Goal: Find contact information: Find contact information

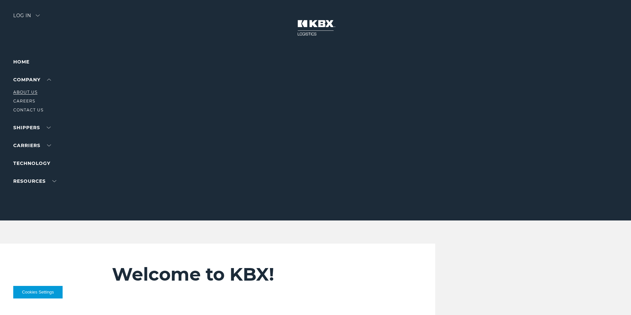
click at [27, 91] on link "About Us" at bounding box center [25, 92] width 24 height 5
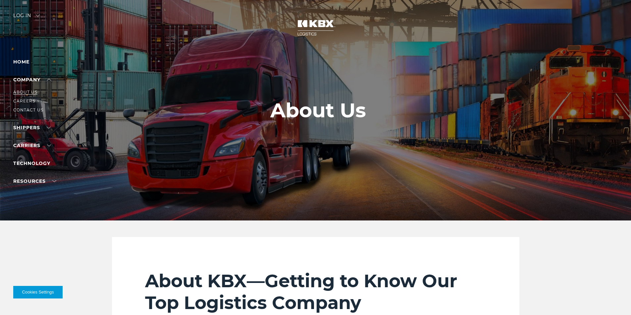
click at [28, 93] on link "About Us" at bounding box center [25, 92] width 24 height 5
click at [31, 111] on link "Contact Us" at bounding box center [28, 110] width 30 height 5
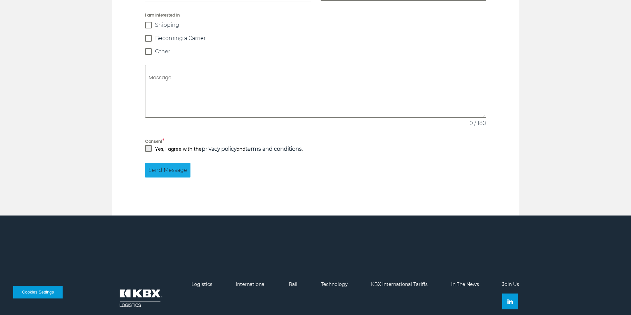
scroll to position [630, 0]
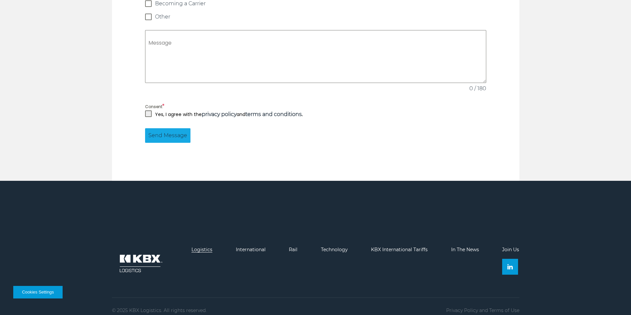
click at [201, 247] on link "Logistics" at bounding box center [201, 250] width 21 height 6
